Goal: Task Accomplishment & Management: Manage account settings

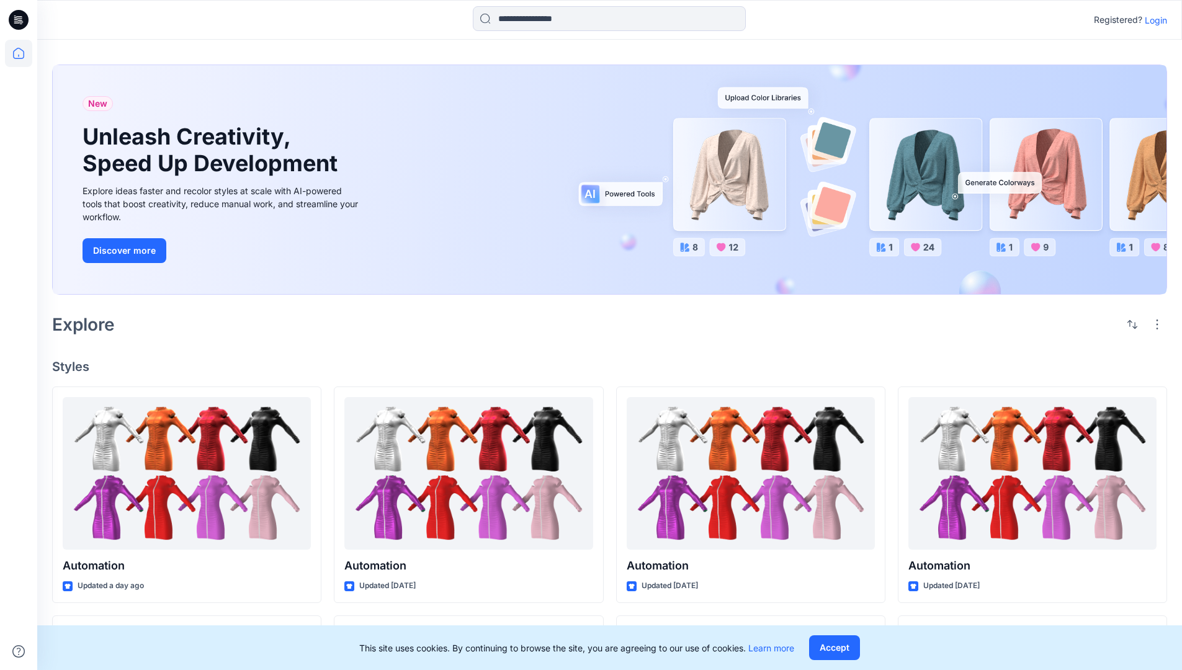
click at [1153, 20] on p "Login" at bounding box center [1156, 20] width 22 height 13
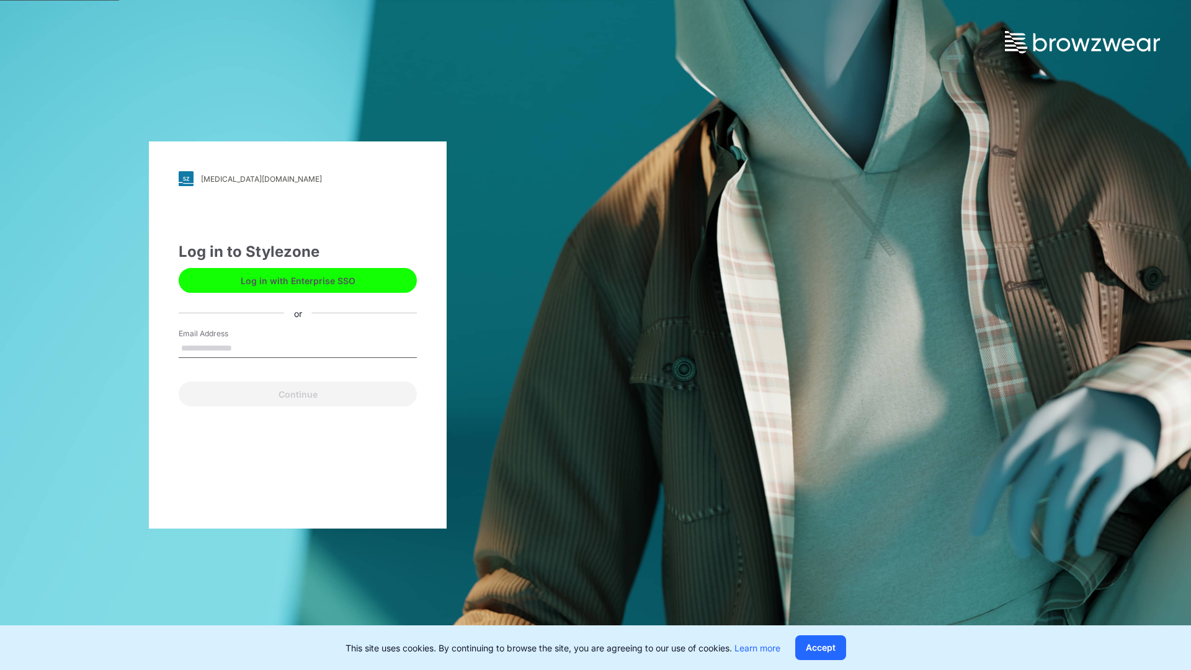
click at [245, 347] on input "Email Address" at bounding box center [298, 348] width 238 height 19
type input "**********"
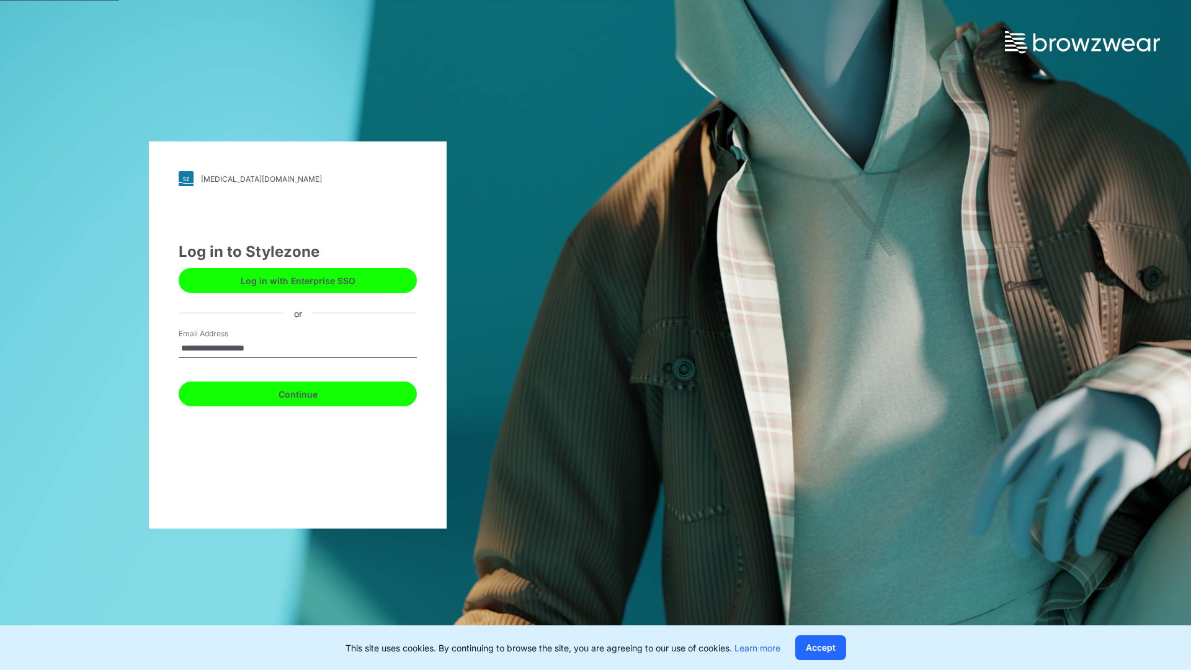
click at [311, 392] on button "Continue" at bounding box center [298, 394] width 238 height 25
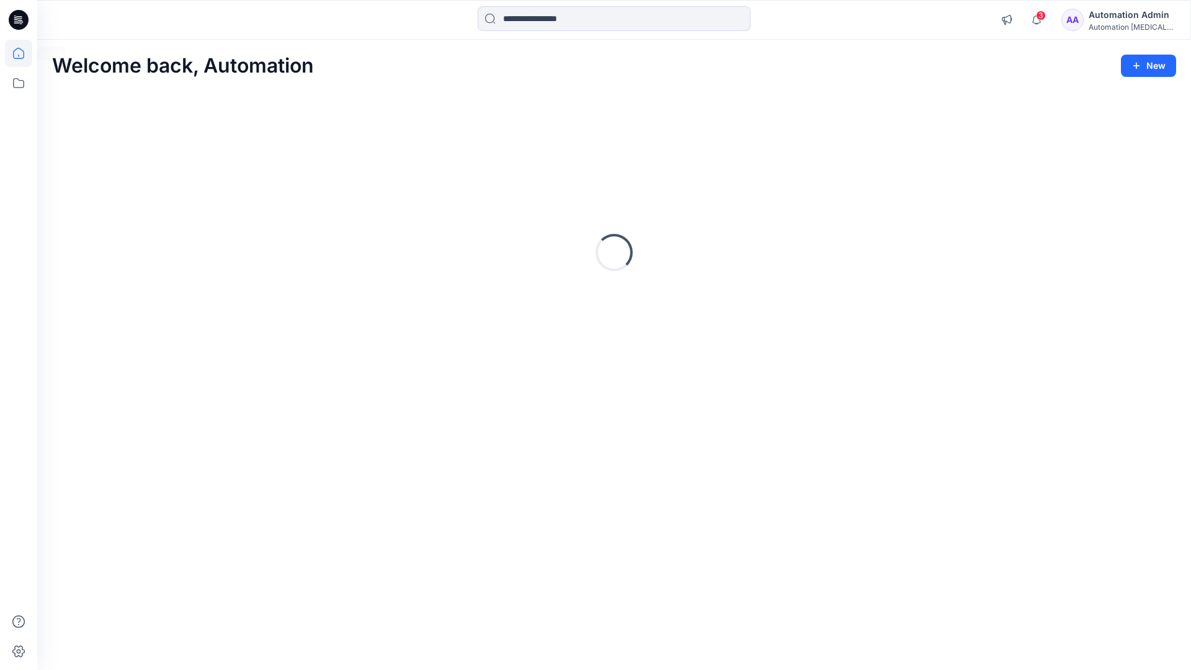
click at [24, 53] on icon at bounding box center [18, 53] width 11 height 11
click at [1117, 20] on div "Automation Admin" at bounding box center [1132, 14] width 87 height 15
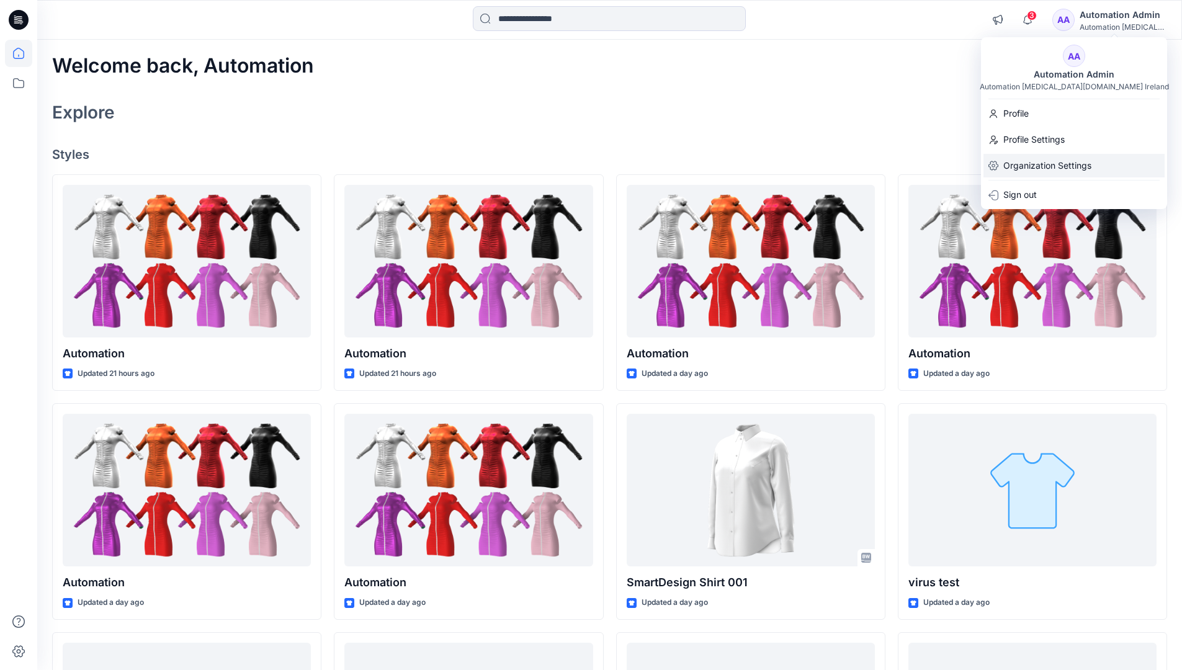
click at [1049, 158] on p "Organization Settings" at bounding box center [1047, 166] width 88 height 24
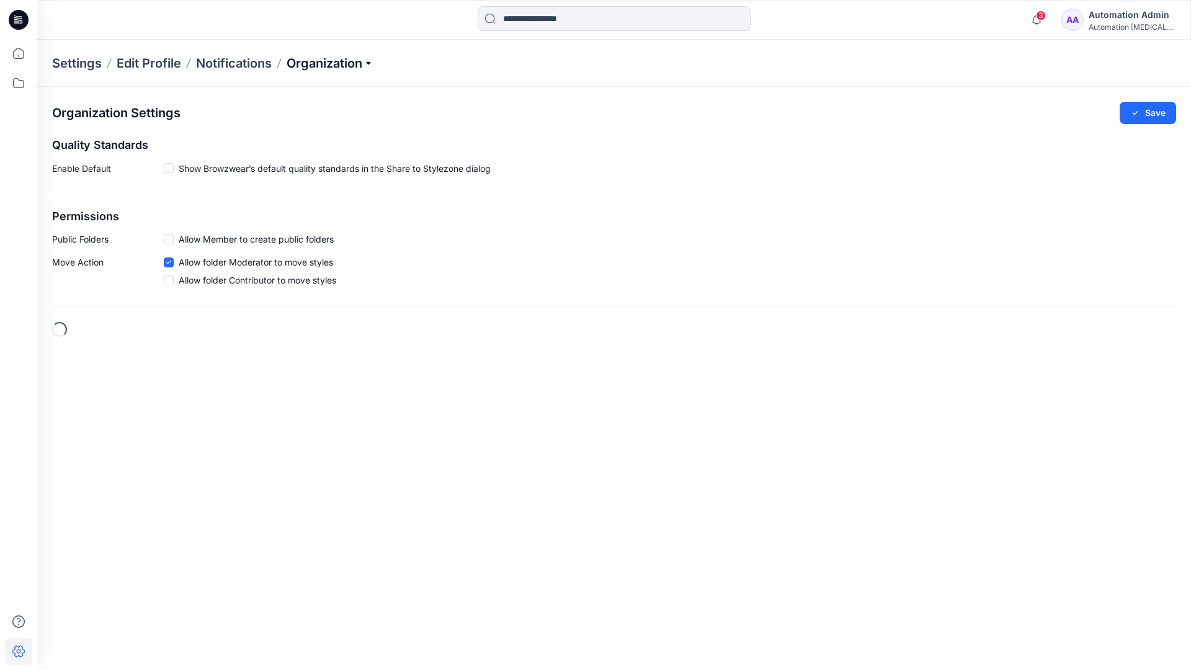
click at [368, 63] on p "Organization" at bounding box center [330, 63] width 87 height 17
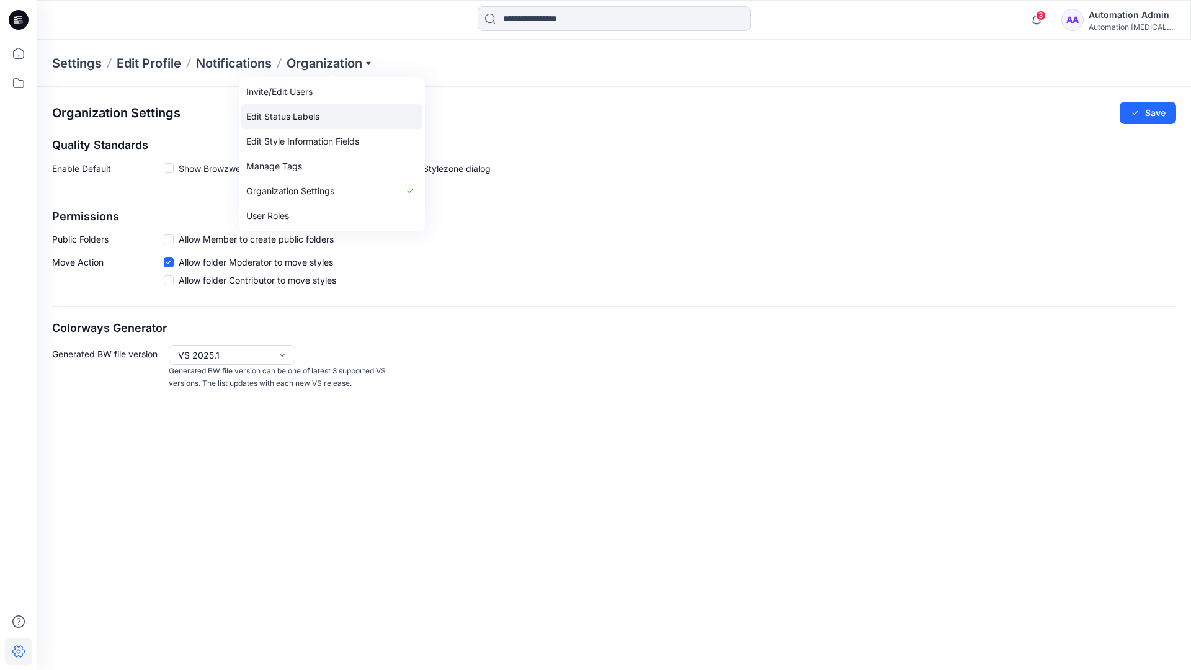
click at [307, 115] on link "Edit Status Labels" at bounding box center [331, 116] width 181 height 25
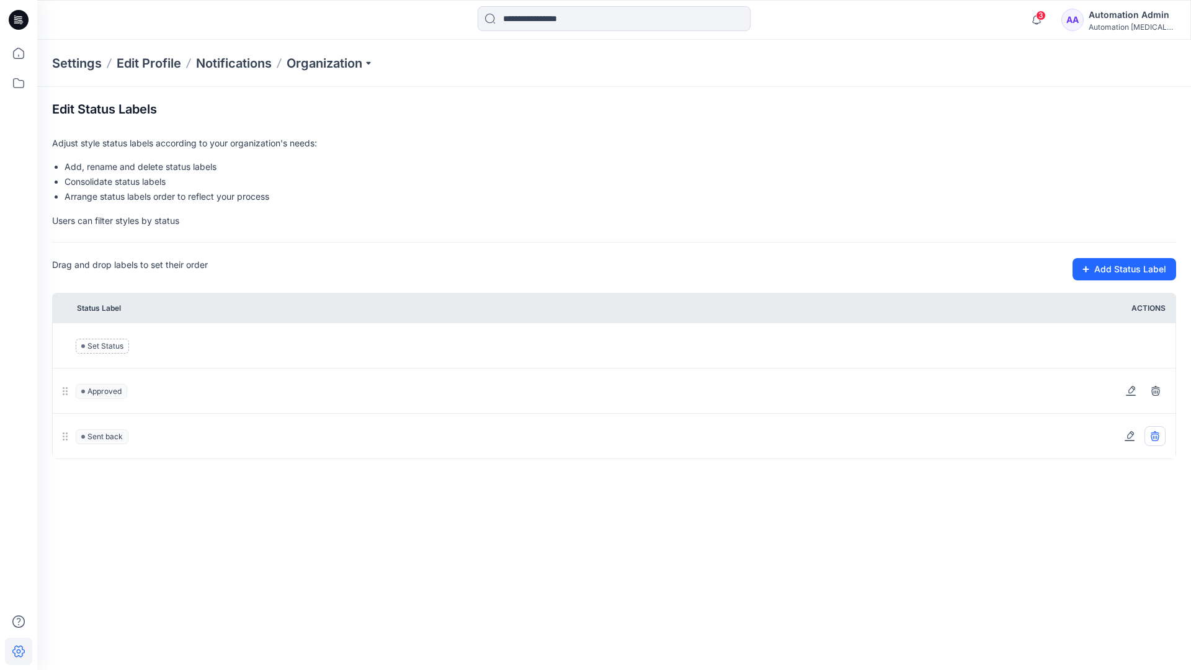
click at [1157, 435] on icon at bounding box center [1155, 436] width 10 height 10
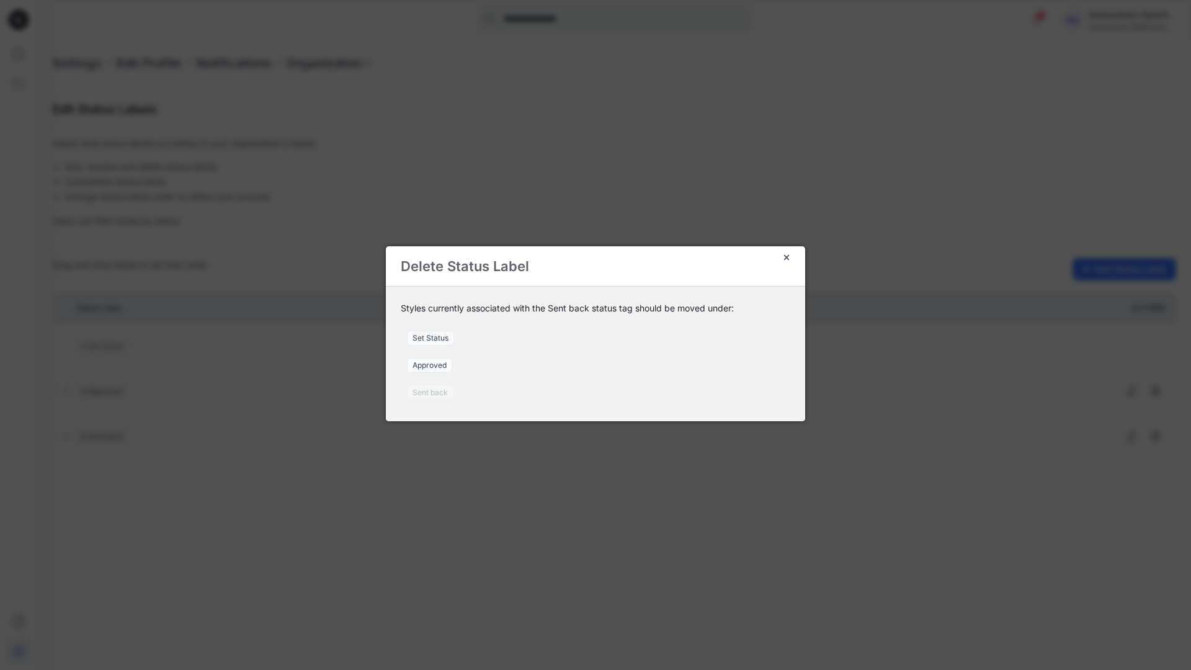
click at [435, 337] on span "Set Status" at bounding box center [430, 338] width 47 height 15
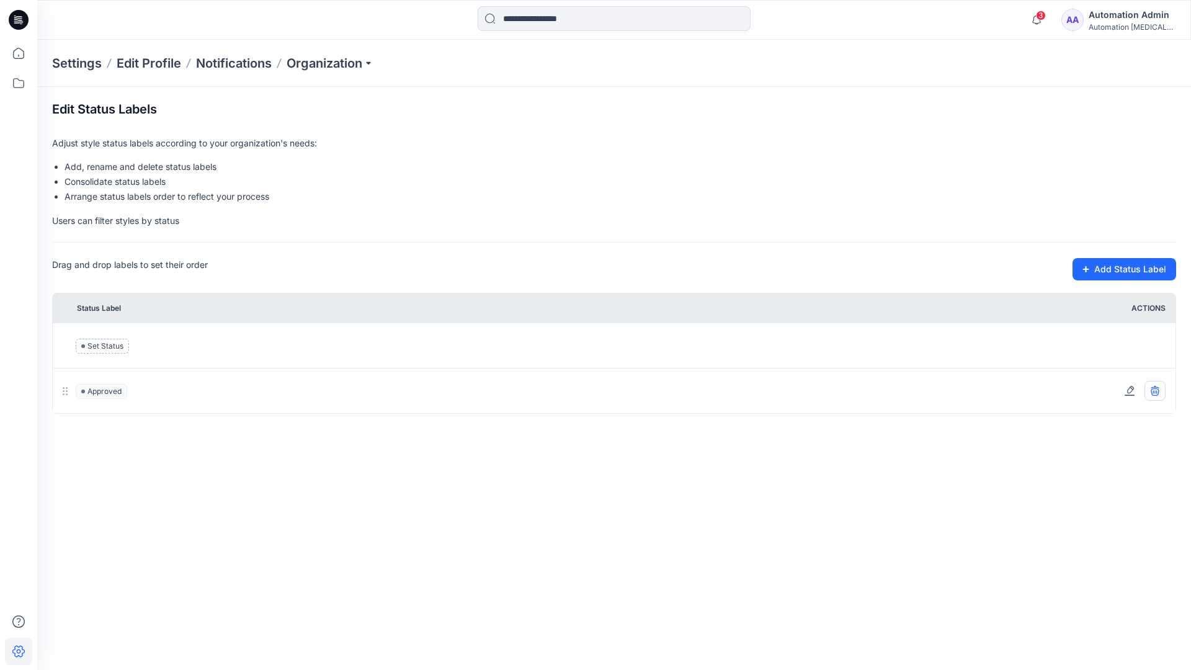
click at [1158, 393] on icon at bounding box center [1155, 391] width 8 height 7
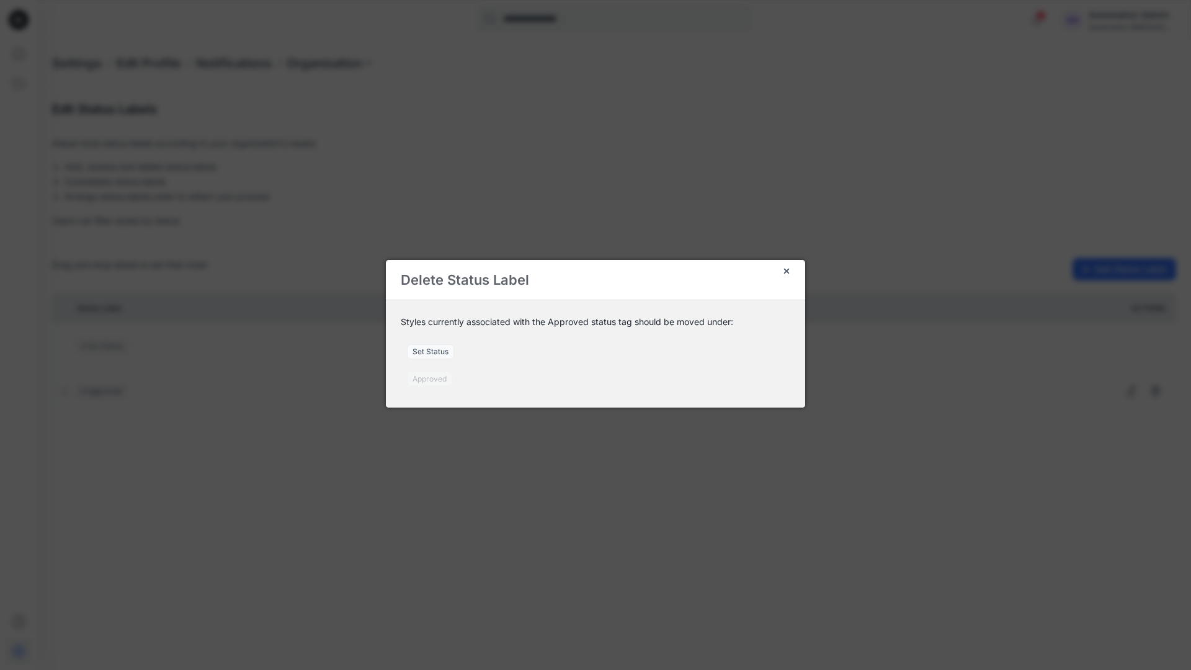
click at [437, 353] on span "Set Status" at bounding box center [430, 351] width 47 height 15
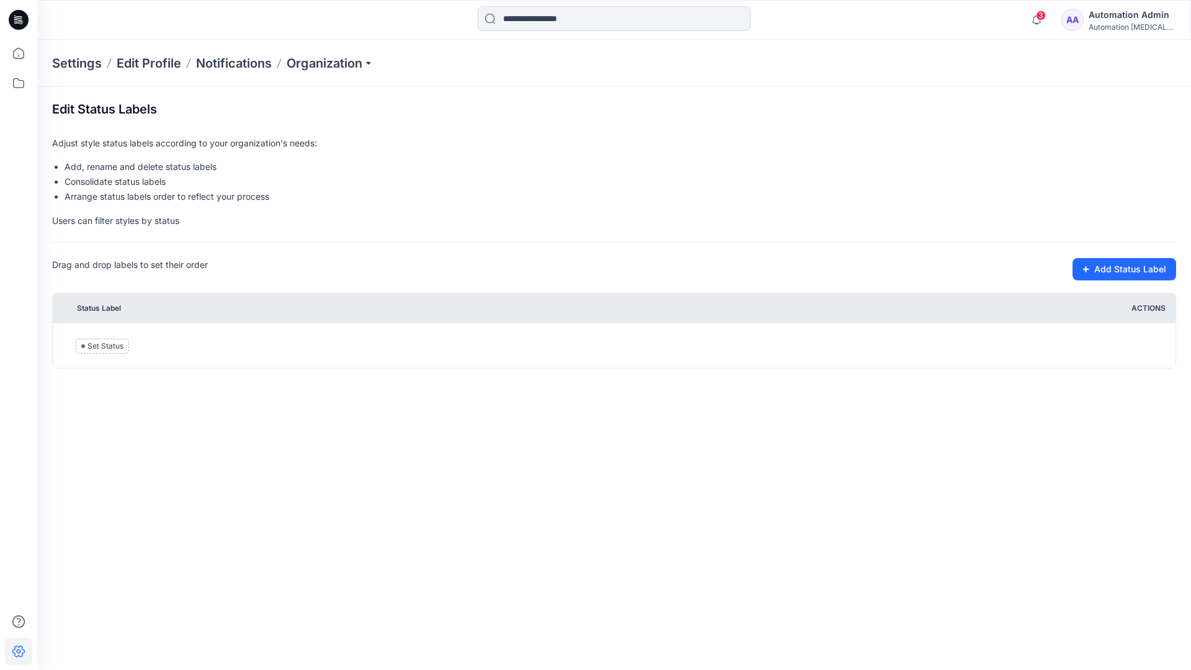
click at [1111, 25] on div "Automation testim..." at bounding box center [1132, 26] width 87 height 9
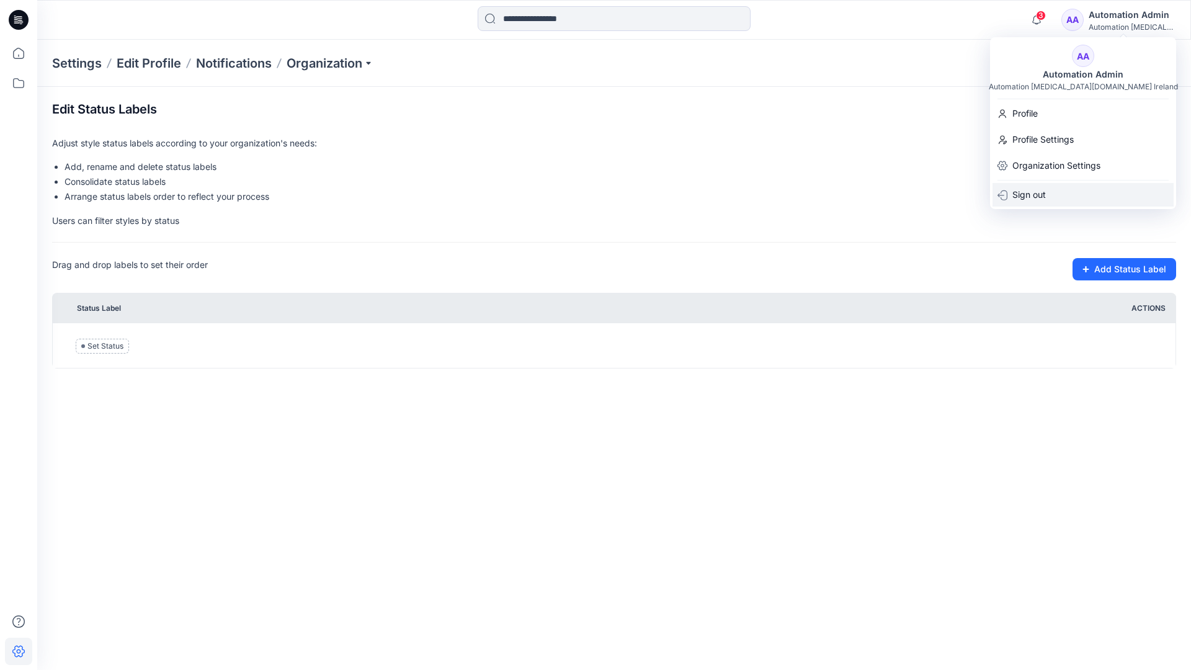
click at [1040, 190] on p "Sign out" at bounding box center [1028, 195] width 33 height 24
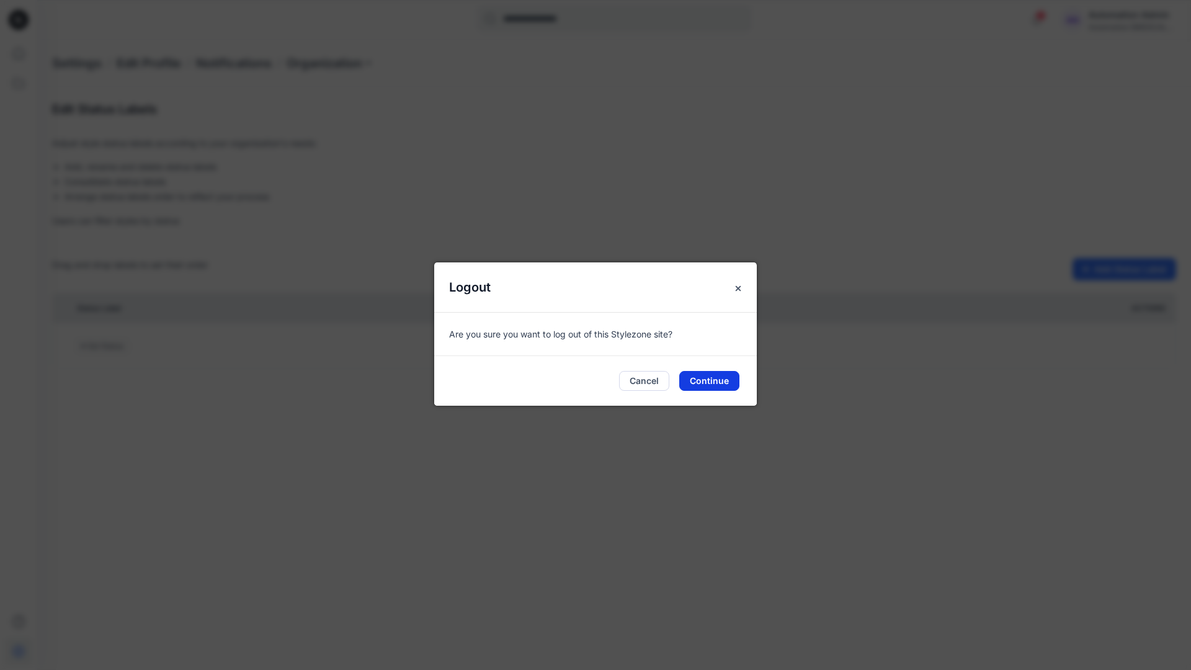
click at [717, 384] on button "Continue" at bounding box center [709, 381] width 60 height 20
